Goal: Task Accomplishment & Management: Complete application form

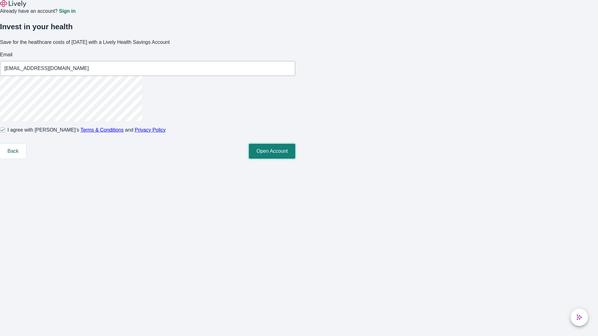
click at [295, 159] on button "Open Account" at bounding box center [272, 151] width 46 height 15
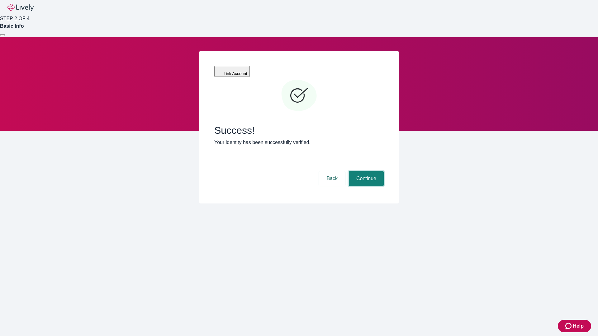
click at [365, 171] on button "Continue" at bounding box center [366, 178] width 35 height 15
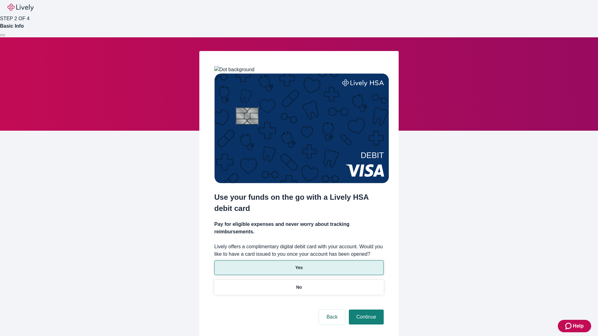
click at [299, 265] on p "Yes" at bounding box center [298, 268] width 7 height 7
click at [365, 310] on button "Continue" at bounding box center [366, 317] width 35 height 15
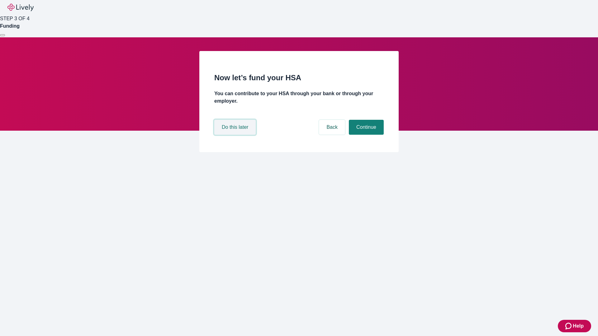
click at [236, 135] on button "Do this later" at bounding box center [234, 127] width 41 height 15
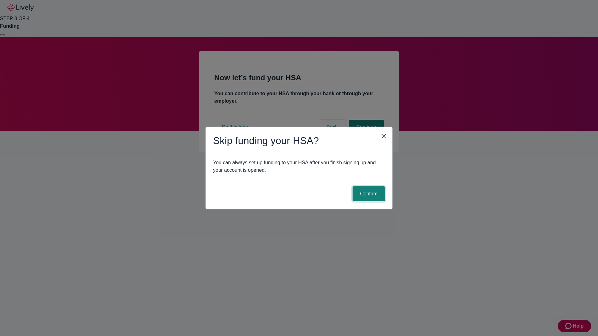
click at [368, 194] on button "Confirm" at bounding box center [369, 194] width 32 height 15
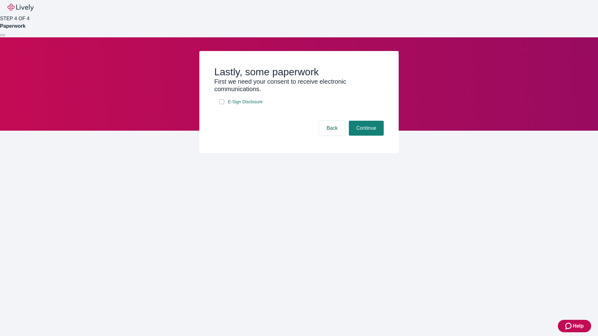
click at [222, 104] on input "E-Sign Disclosure" at bounding box center [221, 101] width 5 height 5
checkbox input "true"
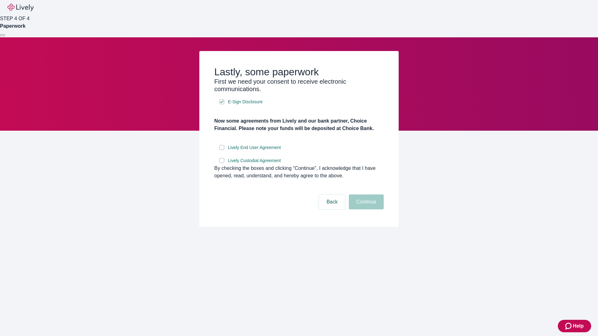
click at [222, 150] on input "Lively End User Agreement" at bounding box center [221, 147] width 5 height 5
checkbox input "true"
click at [222, 163] on input "Lively Custodial Agreement" at bounding box center [221, 160] width 5 height 5
checkbox input "true"
click at [365, 210] on button "Continue" at bounding box center [366, 202] width 35 height 15
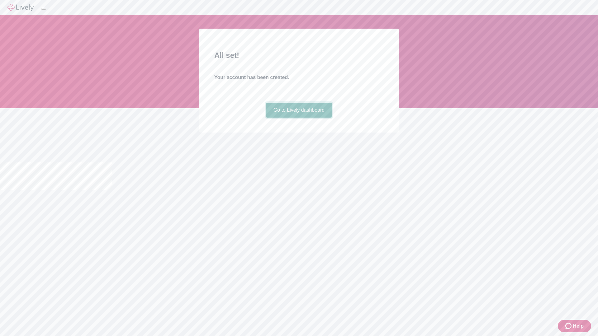
click at [299, 118] on link "Go to Lively dashboard" at bounding box center [299, 110] width 66 height 15
